Goal: Transaction & Acquisition: Obtain resource

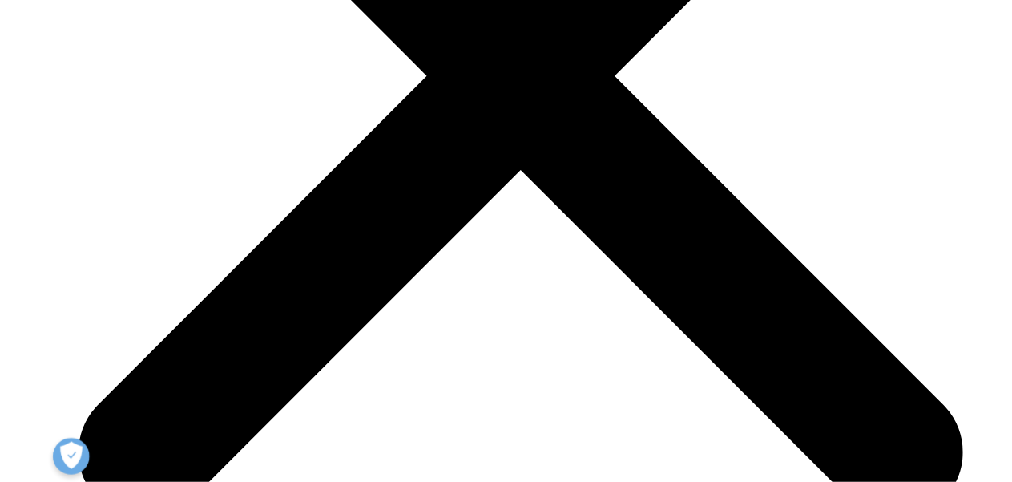
scroll to position [2083, 0]
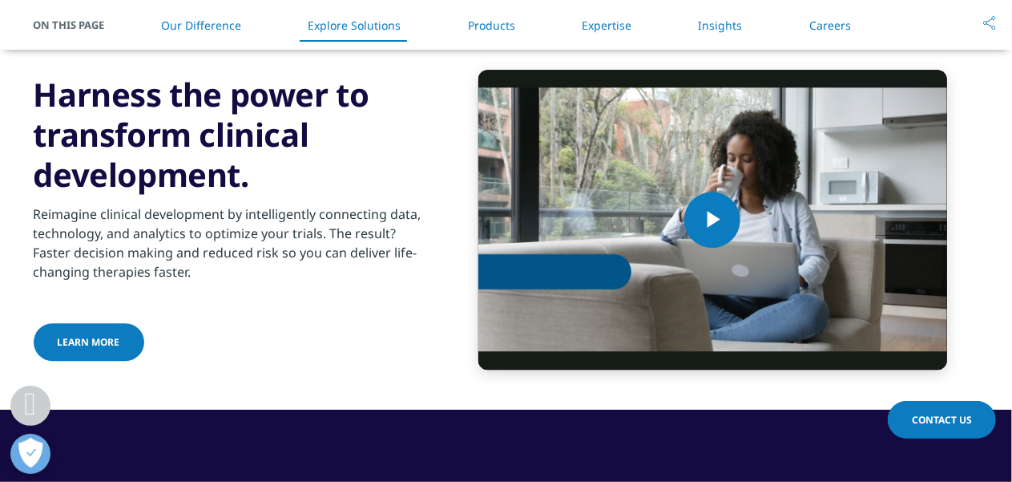
click at [447, 87] on div "Video Player is loading. Play Video Play Skip Backward Skip Forward Mute Curren…" at bounding box center [712, 220] width 533 height 300
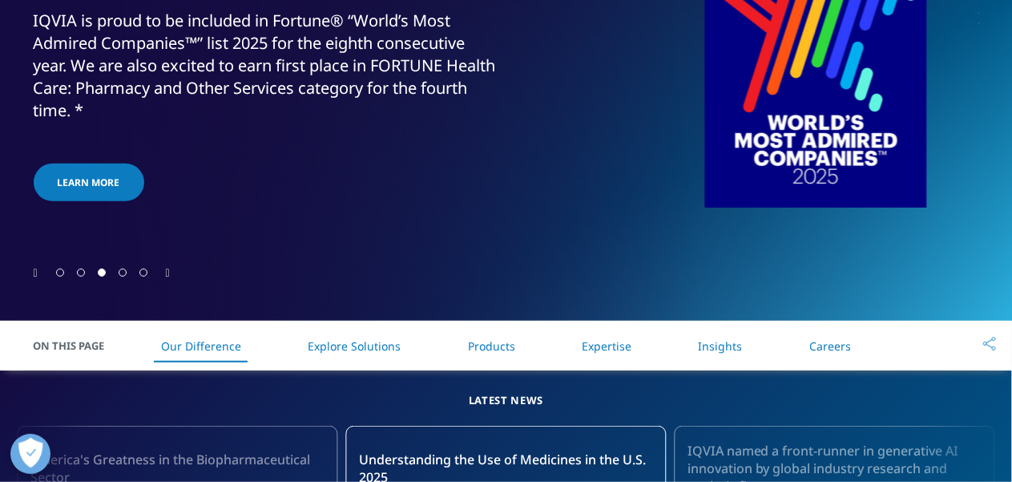
scroll to position [0, 0]
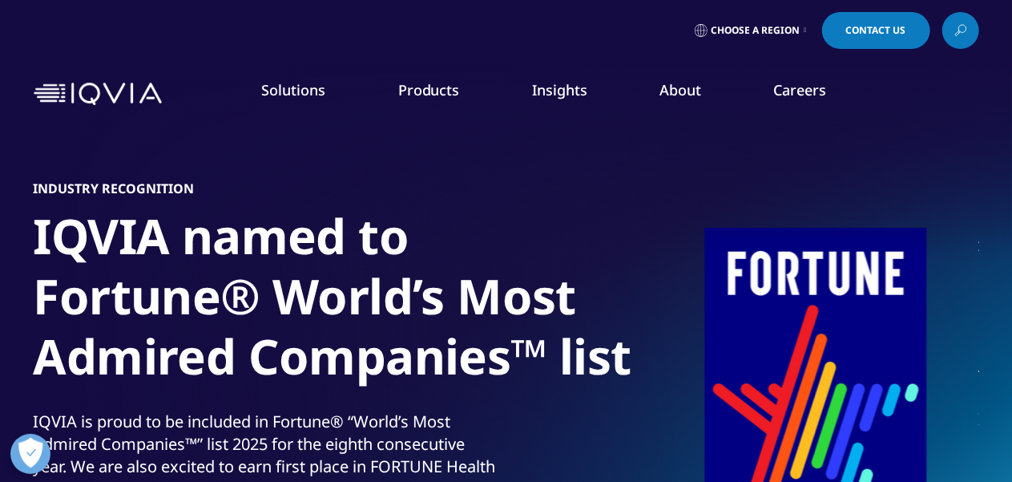
click at [457, 62] on nav "Solutions quick find a capability Clear Search Loading SOLUTIONS Research & Dev…" at bounding box center [573, 93] width 811 height 75
click at [457, 45] on div "Choose a Region Contact Us" at bounding box center [507, 30] width 946 height 37
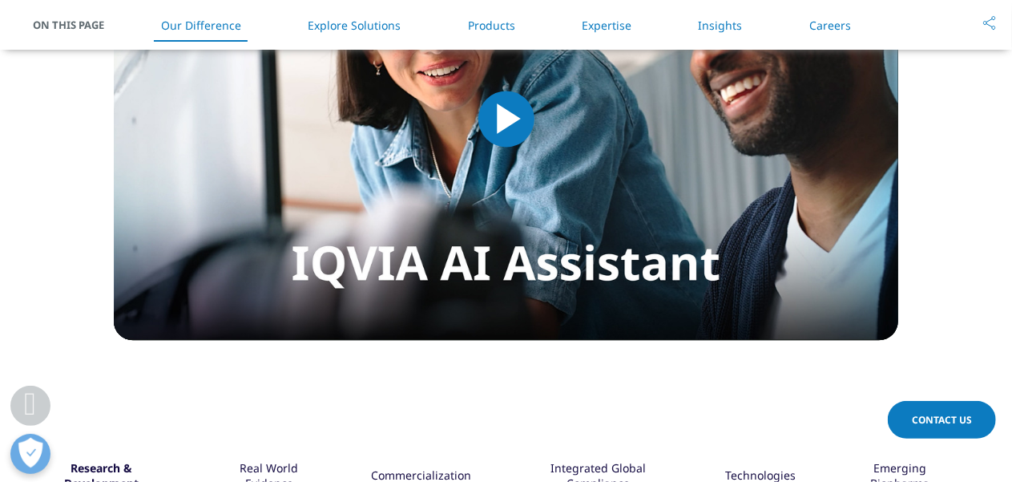
click at [956, 208] on section "IQVIA HEALTHCARE-GRADE AI® Simply ask Video Player is loading. Play Video Play …" at bounding box center [506, 73] width 1012 height 677
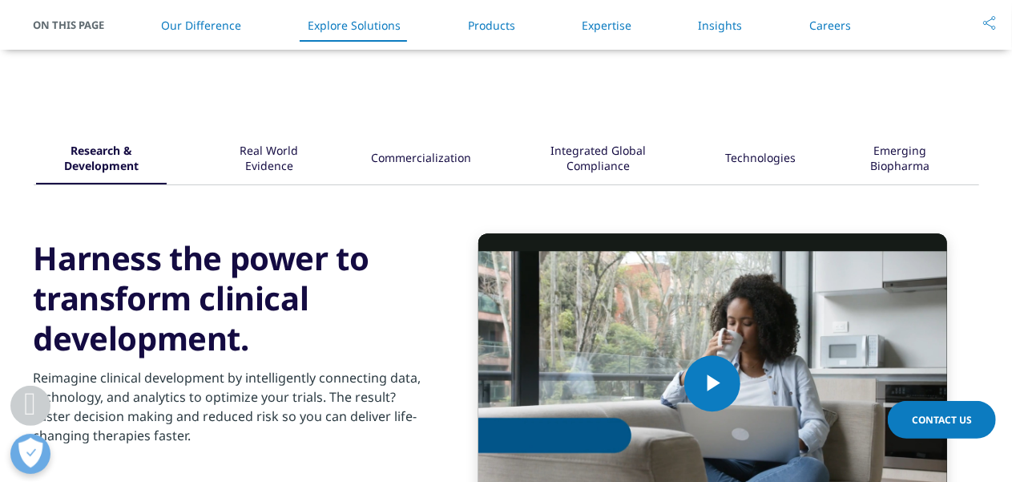
scroll to position [1923, 0]
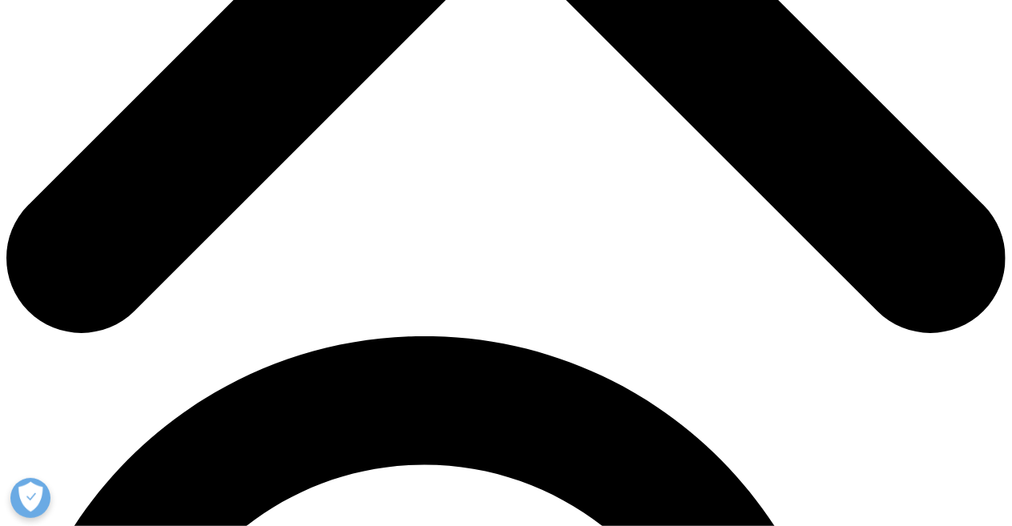
scroll to position [640, 0]
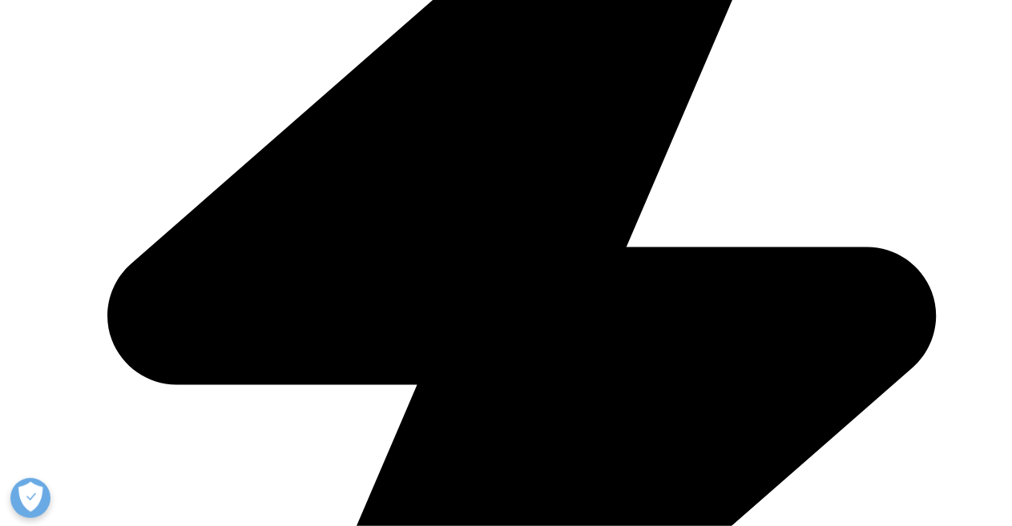
type input "Yiwen"
type input "FU"
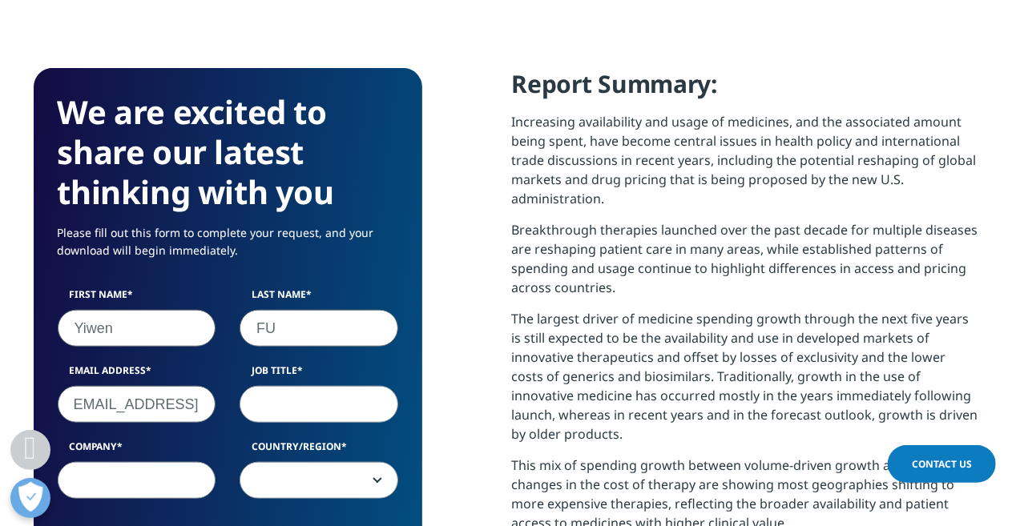
scroll to position [0, 32]
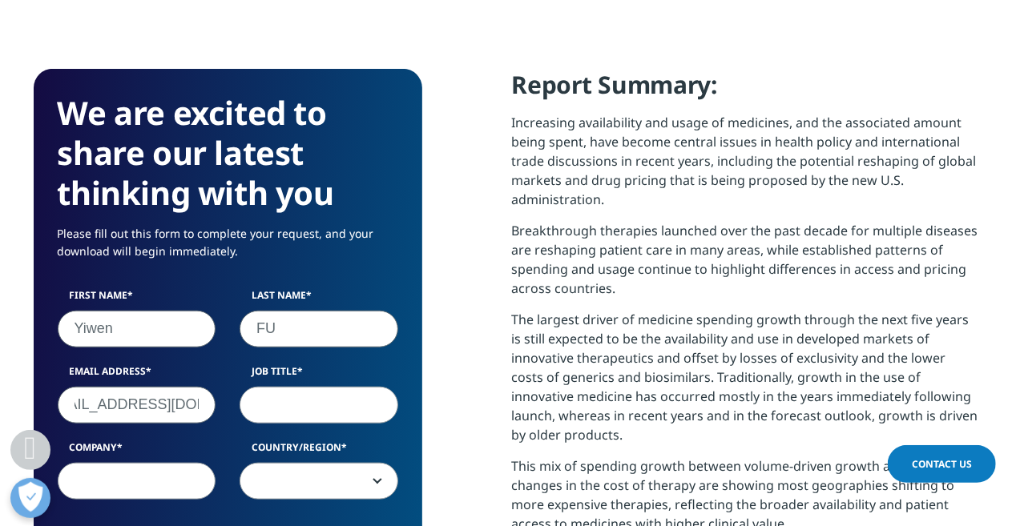
type input "fuyiwen@jemincare.com"
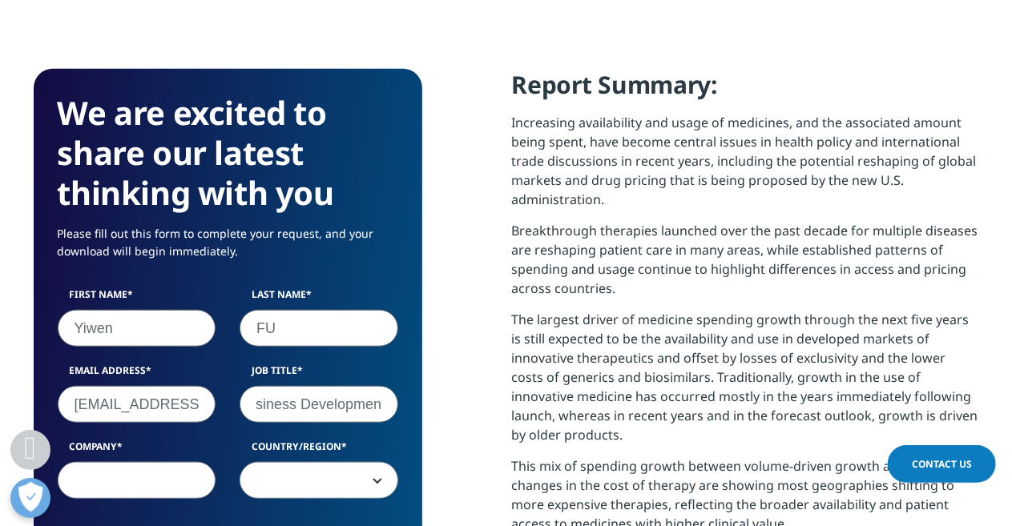
scroll to position [0, 160]
type input "Head of International Business Development"
type input "Jemincare Group"
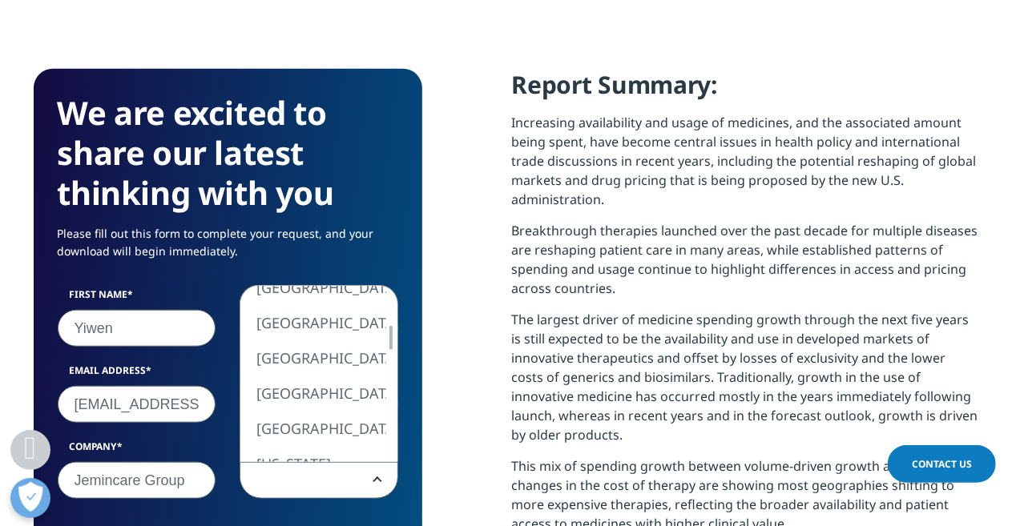
click at [393, 333] on div at bounding box center [391, 338] width 13 height 24
select select "[GEOGRAPHIC_DATA]"
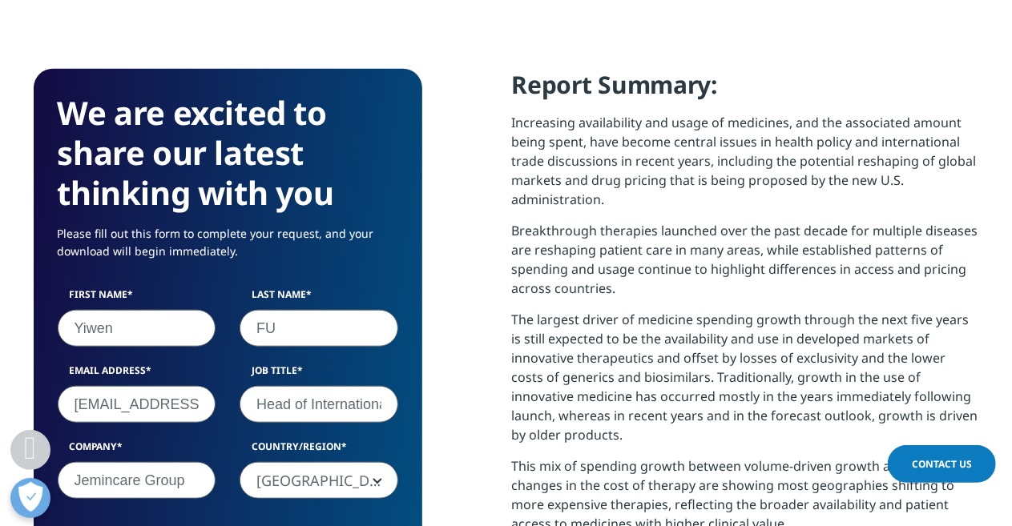
click at [559, 270] on p "Breakthrough therapies launched over the past decade for multiple diseases are …" at bounding box center [745, 265] width 467 height 89
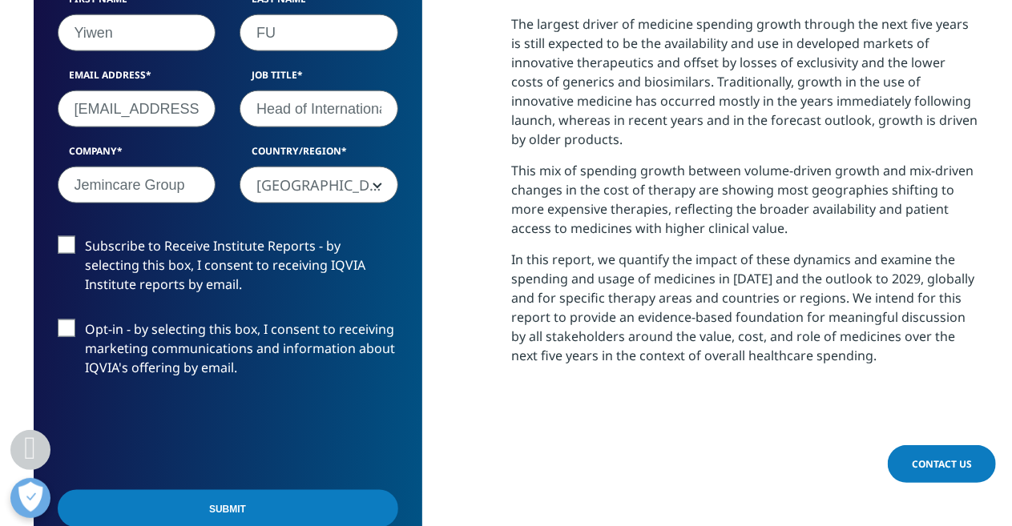
scroll to position [961, 0]
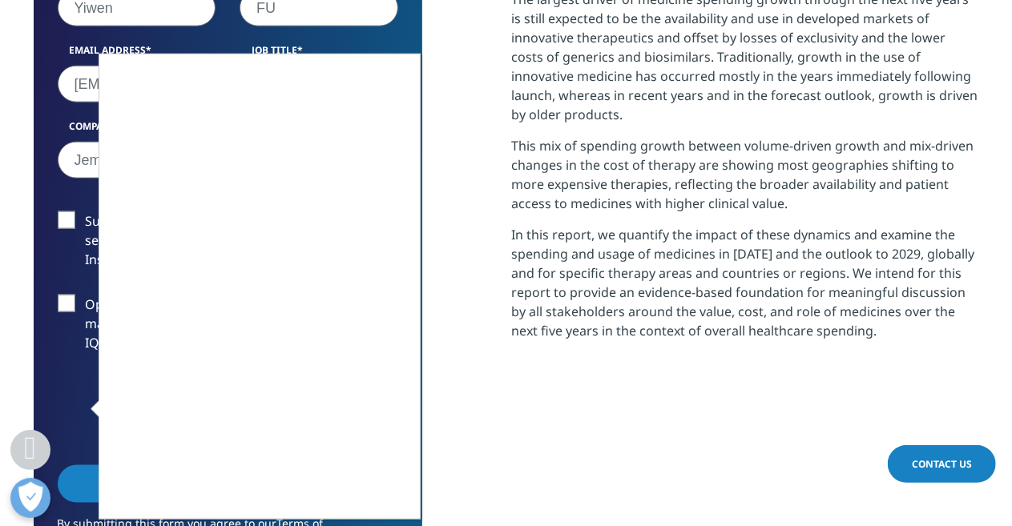
click at [69, 194] on div at bounding box center [506, 263] width 1012 height 526
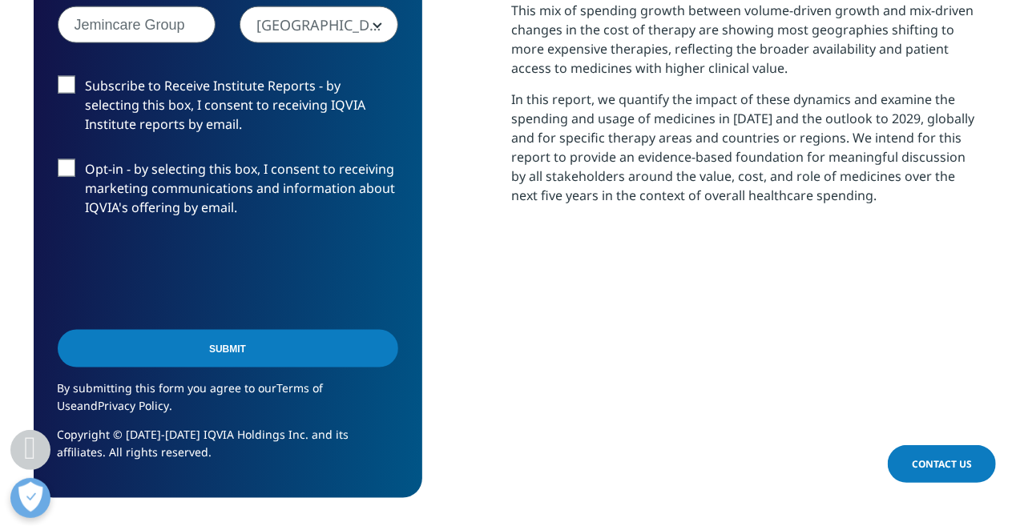
scroll to position [1121, 0]
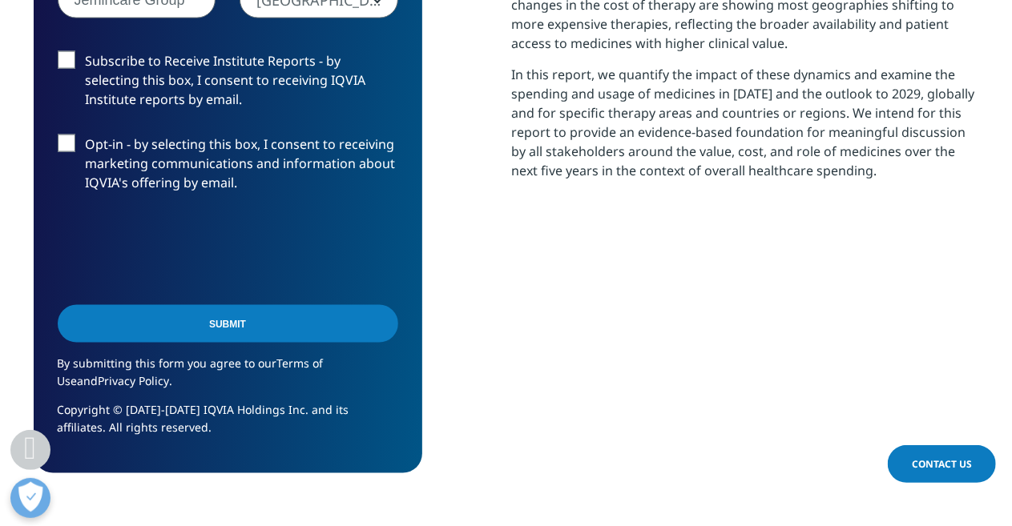
click at [266, 331] on input "Submit" at bounding box center [228, 324] width 341 height 38
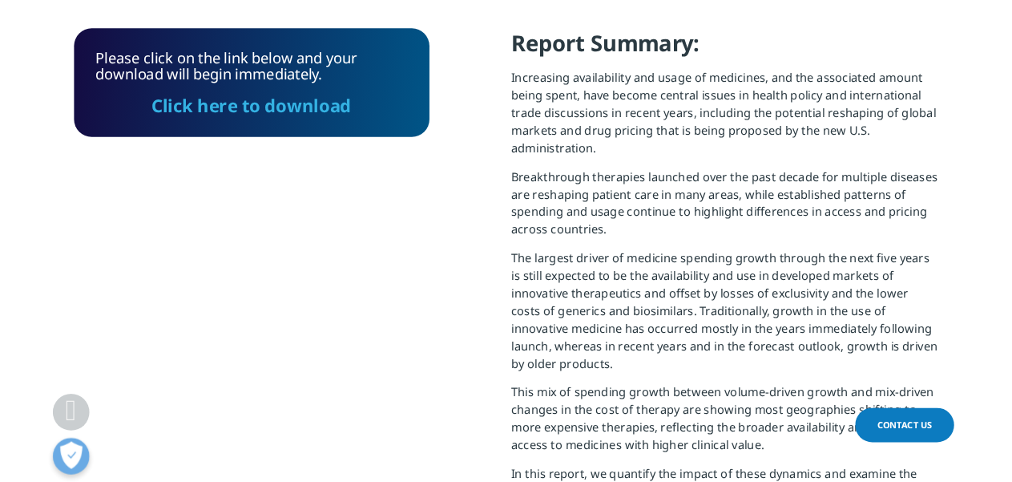
scroll to position [653, 0]
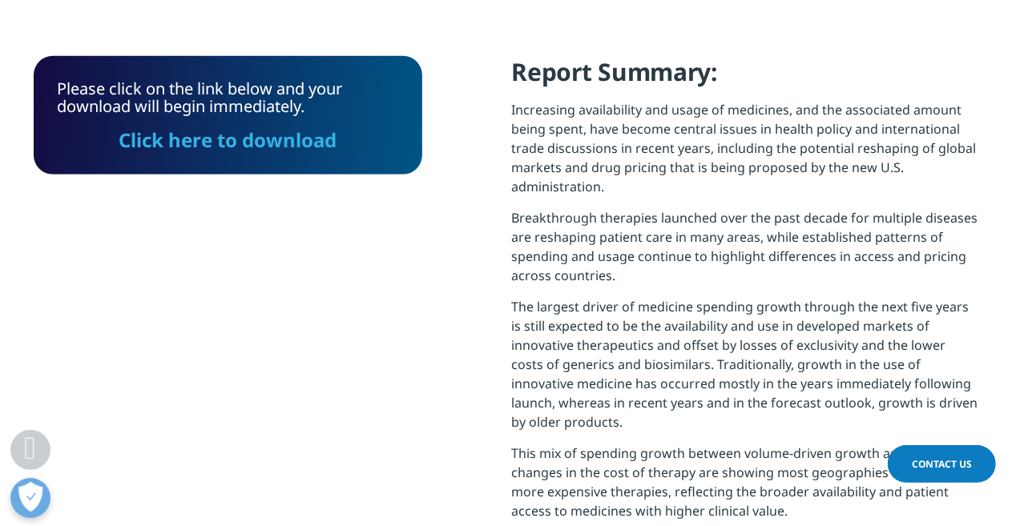
click at [287, 150] on link "Click here to download" at bounding box center [228, 140] width 218 height 26
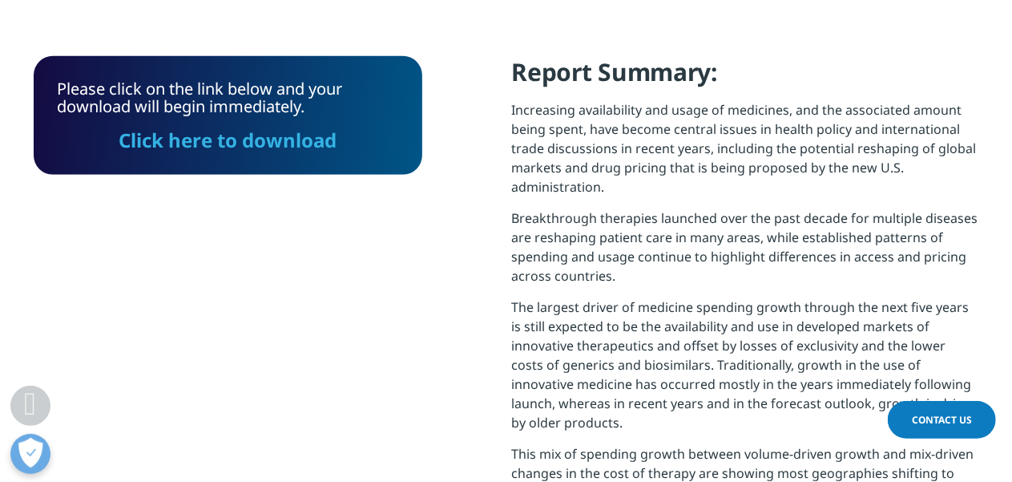
click at [833, 291] on p "Breakthrough therapies launched over the past decade for multiple diseases are …" at bounding box center [745, 252] width 467 height 89
click at [596, 184] on p "Increasing availability and usage of medicines, and the associated amount being…" at bounding box center [745, 154] width 467 height 108
click at [776, 70] on h4 "Report Summary:" at bounding box center [745, 78] width 467 height 44
click at [981, 38] on section "Please click on the link below and your download will begin immediately. Click …" at bounding box center [506, 378] width 1012 height 789
click at [687, 188] on p "Increasing availability and usage of medicines, and the associated amount being…" at bounding box center [745, 154] width 467 height 108
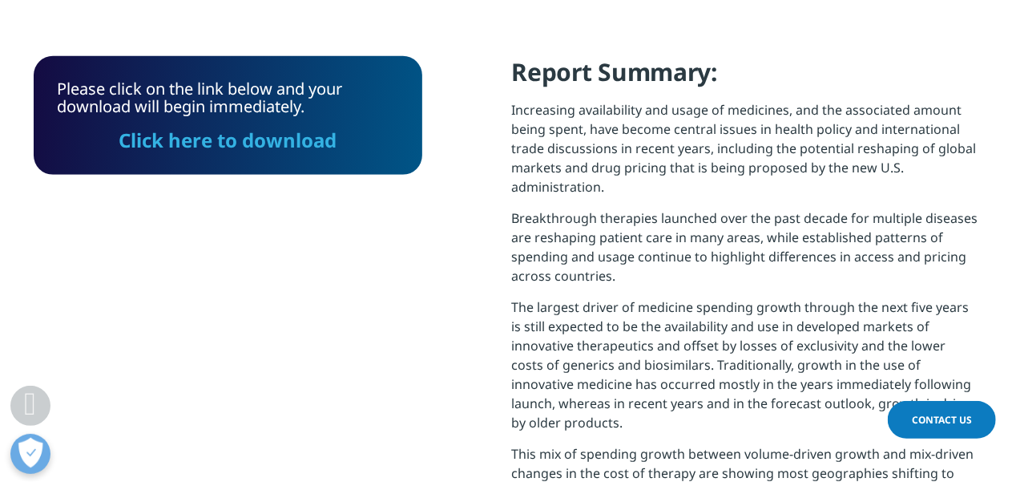
click at [687, 188] on p "Increasing availability and usage of medicines, and the associated amount being…" at bounding box center [745, 154] width 467 height 108
click at [807, 196] on p "Increasing availability and usage of medicines, and the associated amount being…" at bounding box center [745, 154] width 467 height 108
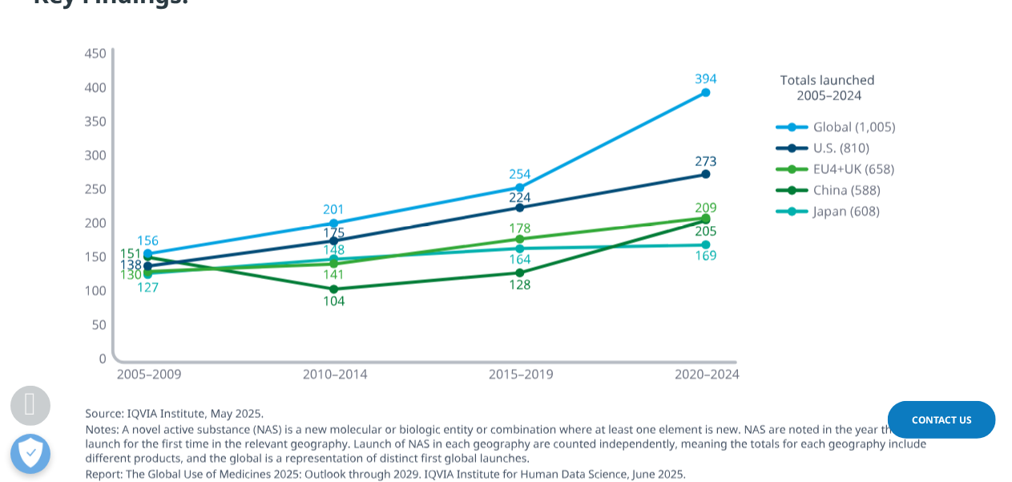
scroll to position [1615, 0]
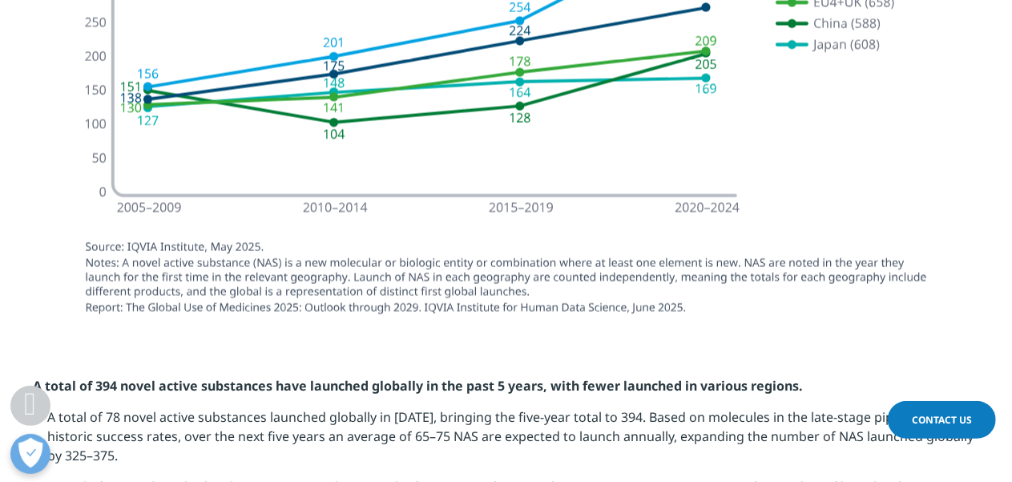
click at [782, 220] on img at bounding box center [506, 94] width 897 height 478
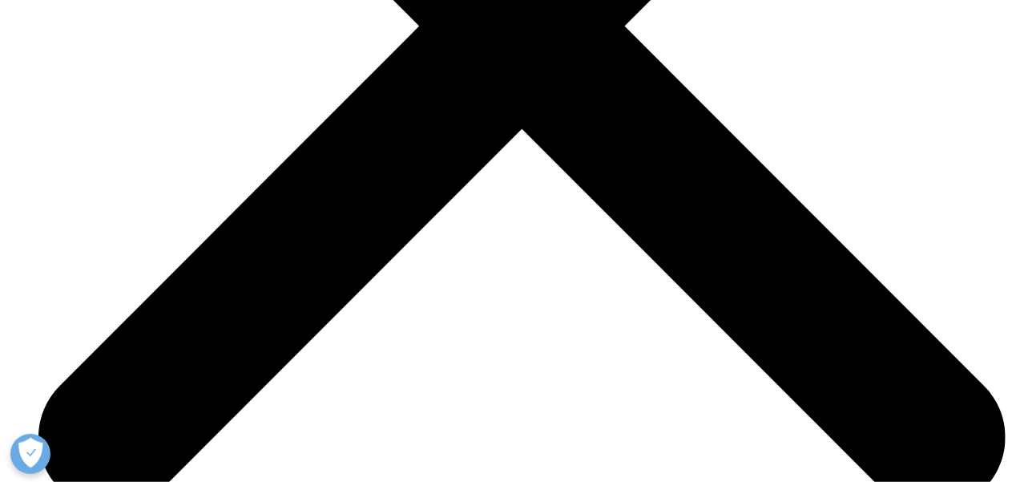
scroll to position [1923, 0]
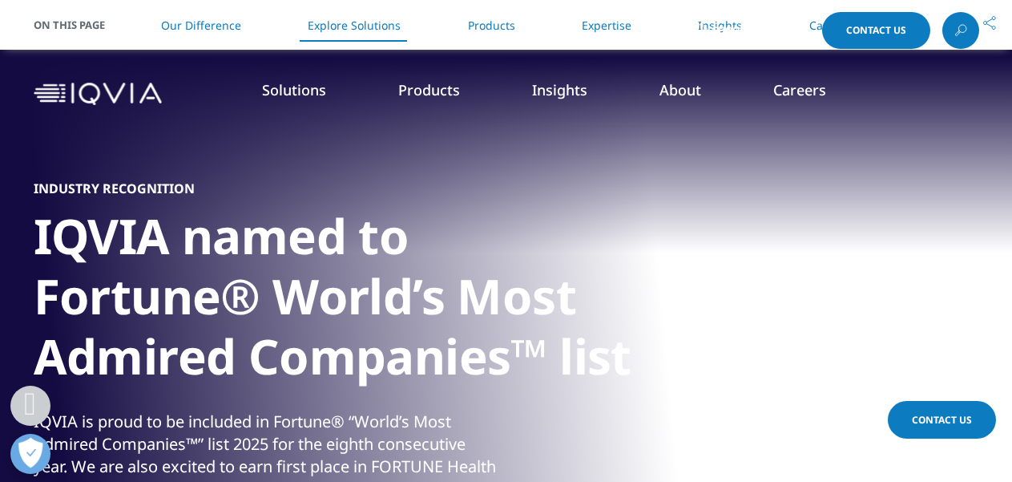
scroll to position [1923, 0]
